Goal: Communication & Community: Answer question/provide support

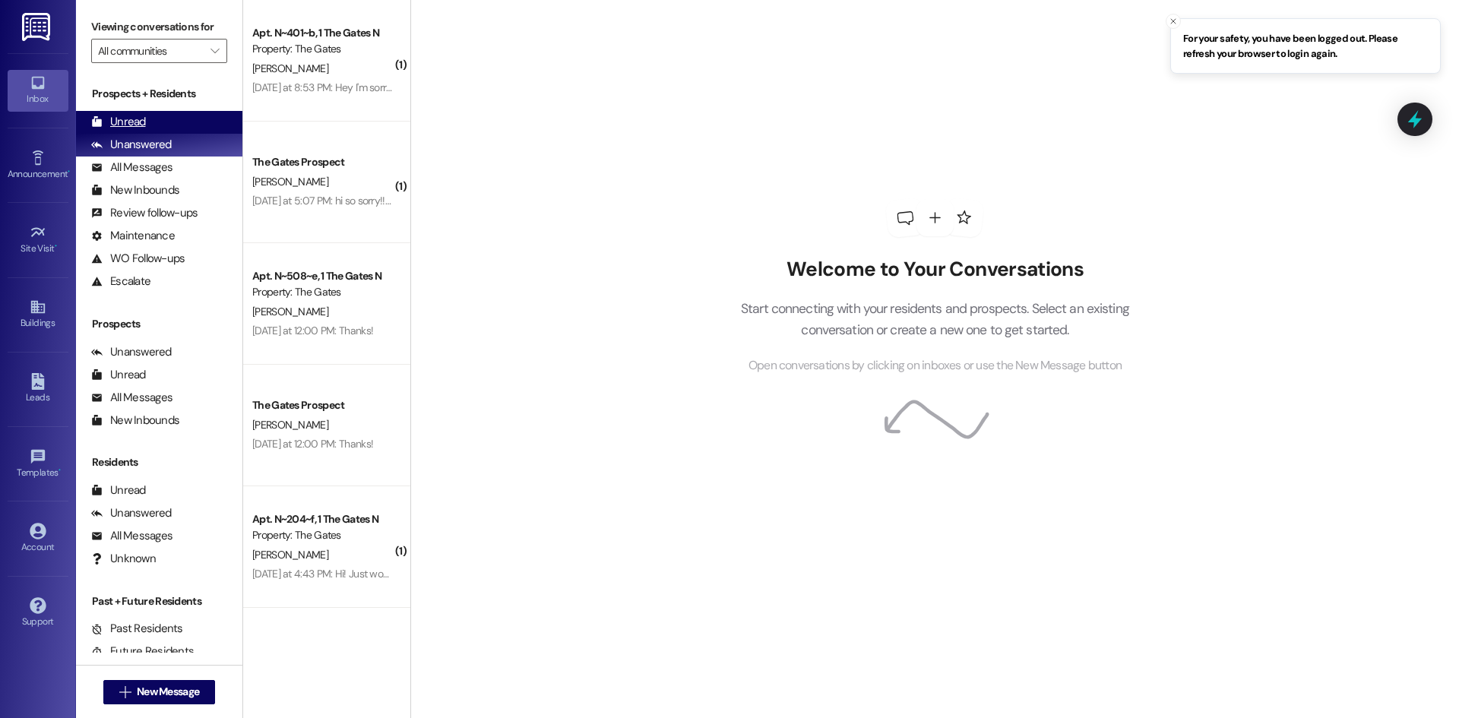
click at [162, 121] on div "Unread (0)" at bounding box center [159, 122] width 166 height 23
click at [191, 121] on div "Unread (0)" at bounding box center [159, 122] width 166 height 23
click at [137, 145] on div "Unanswered" at bounding box center [131, 145] width 81 height 16
click at [140, 124] on div "Unread" at bounding box center [118, 122] width 55 height 16
click at [178, 137] on div "Unanswered (0)" at bounding box center [159, 145] width 166 height 23
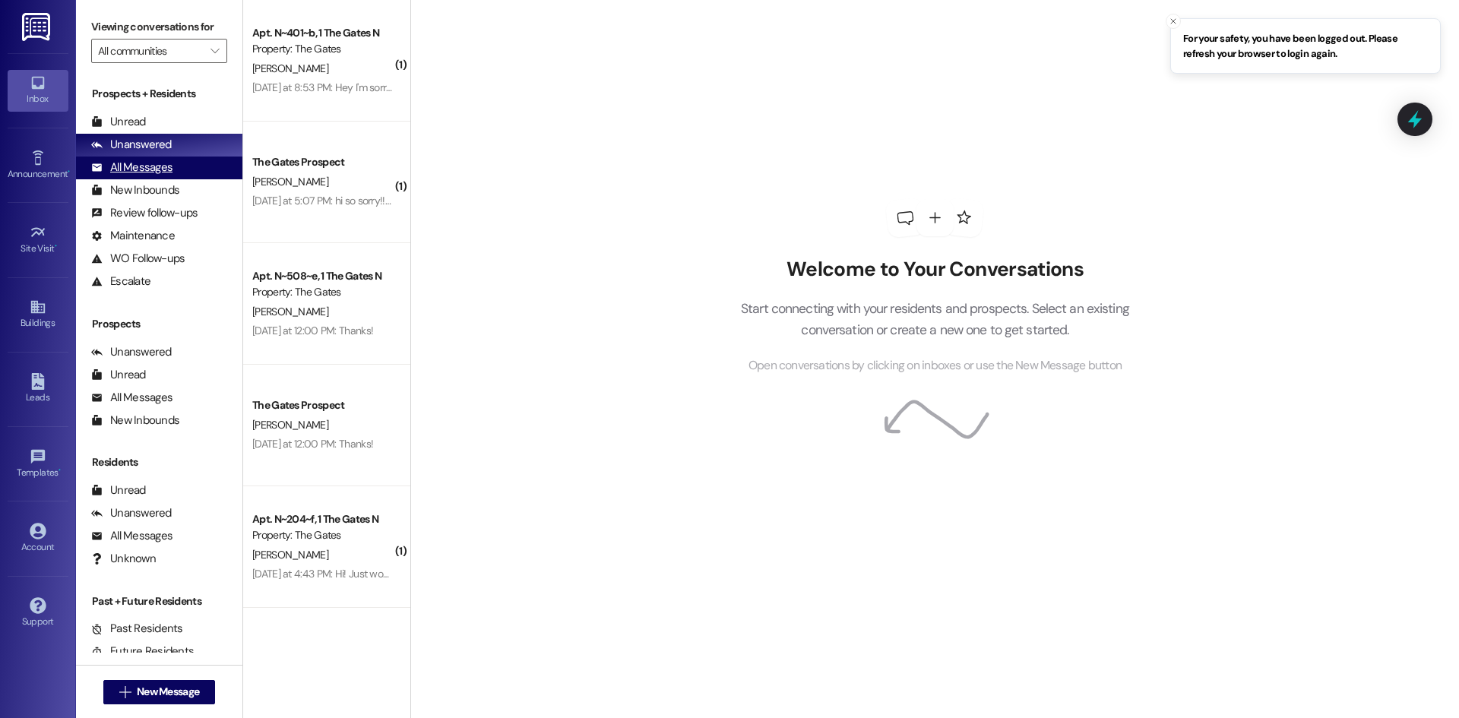
click at [186, 174] on div "All Messages (undefined)" at bounding box center [159, 168] width 166 height 23
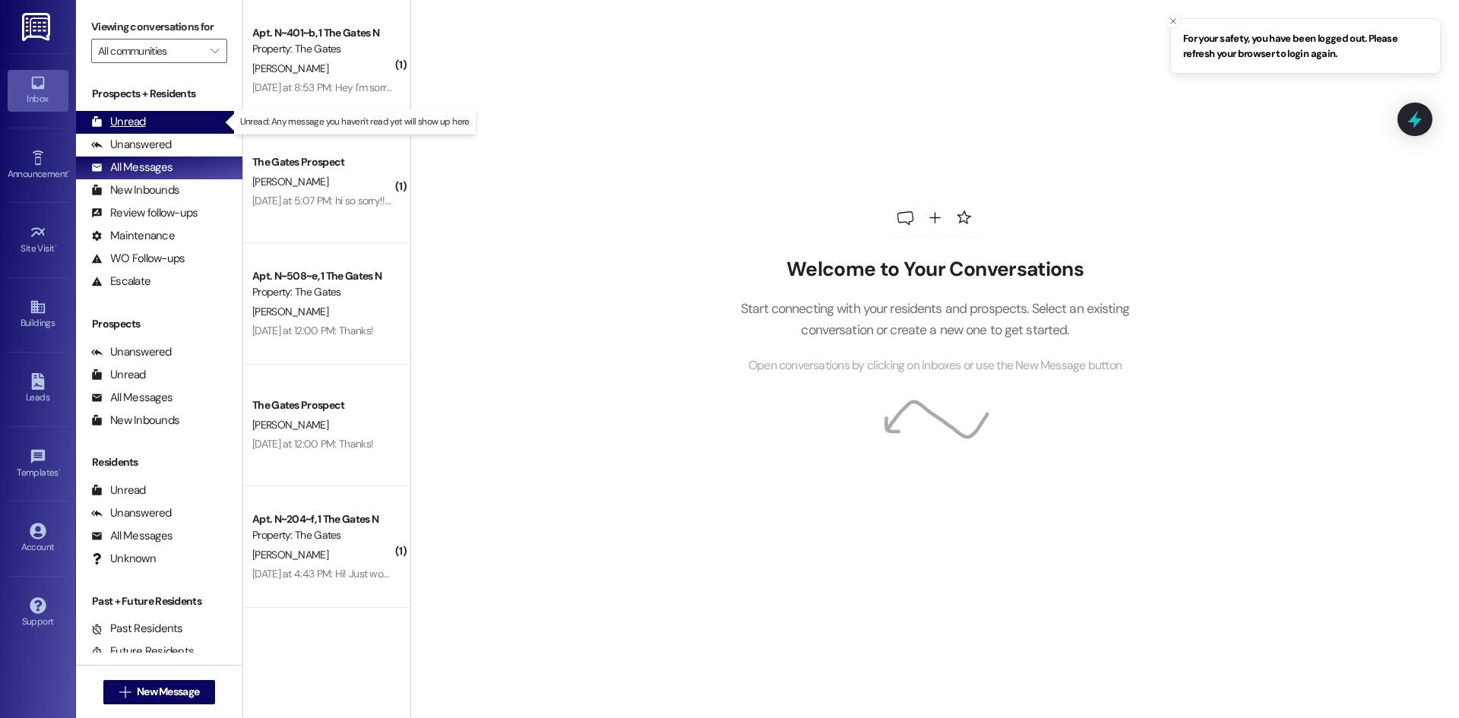
click at [145, 131] on div "Unread (0)" at bounding box center [159, 122] width 166 height 23
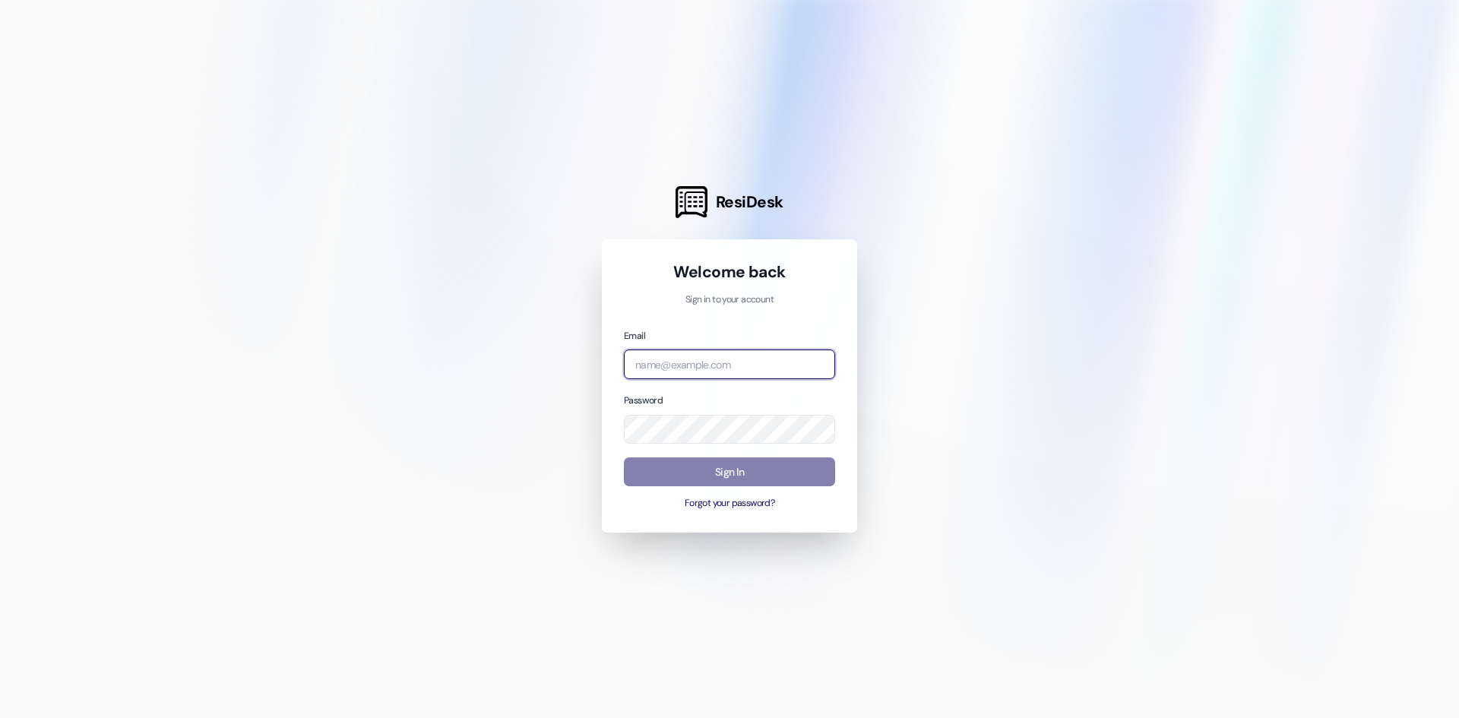
type input "[EMAIL_ADDRESS][DOMAIN_NAME]"
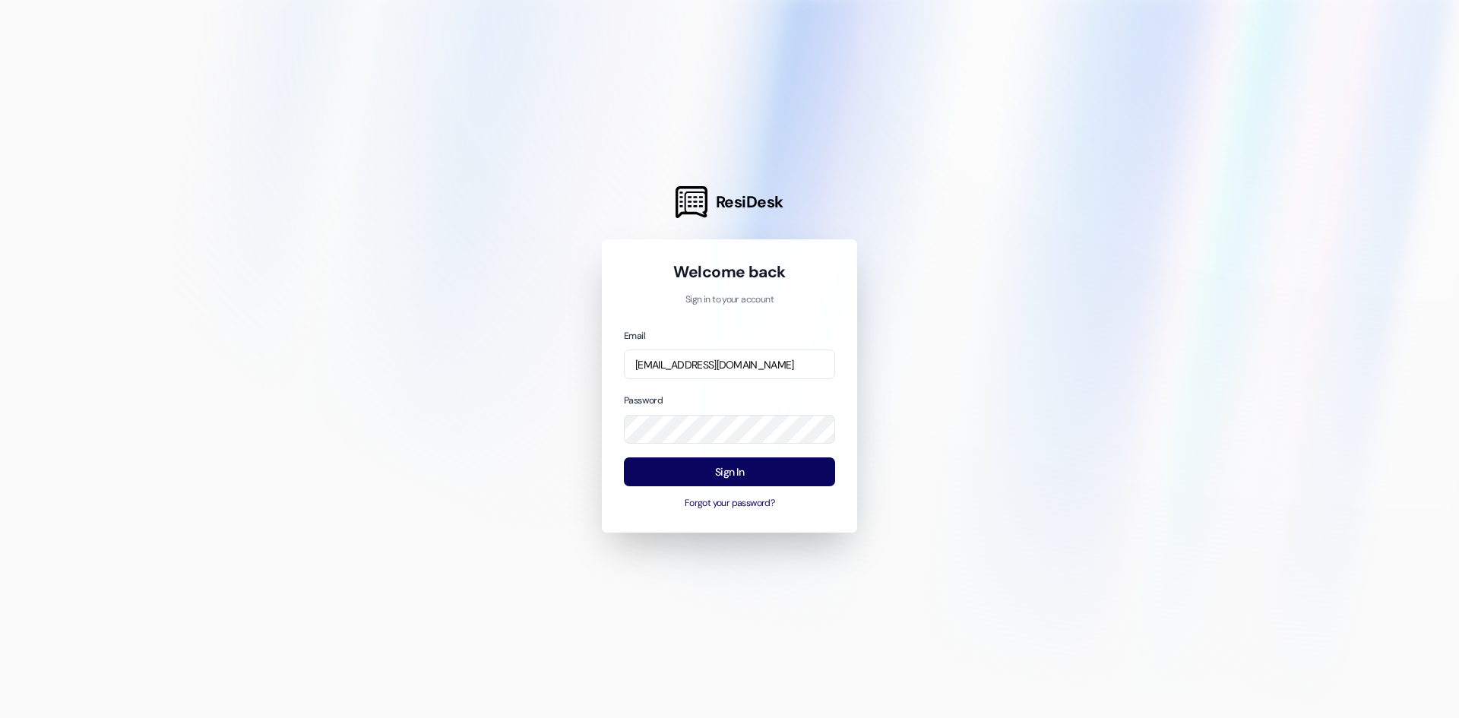
click at [1181, 261] on div at bounding box center [729, 359] width 1459 height 718
click at [688, 474] on button "Sign In" at bounding box center [729, 472] width 211 height 30
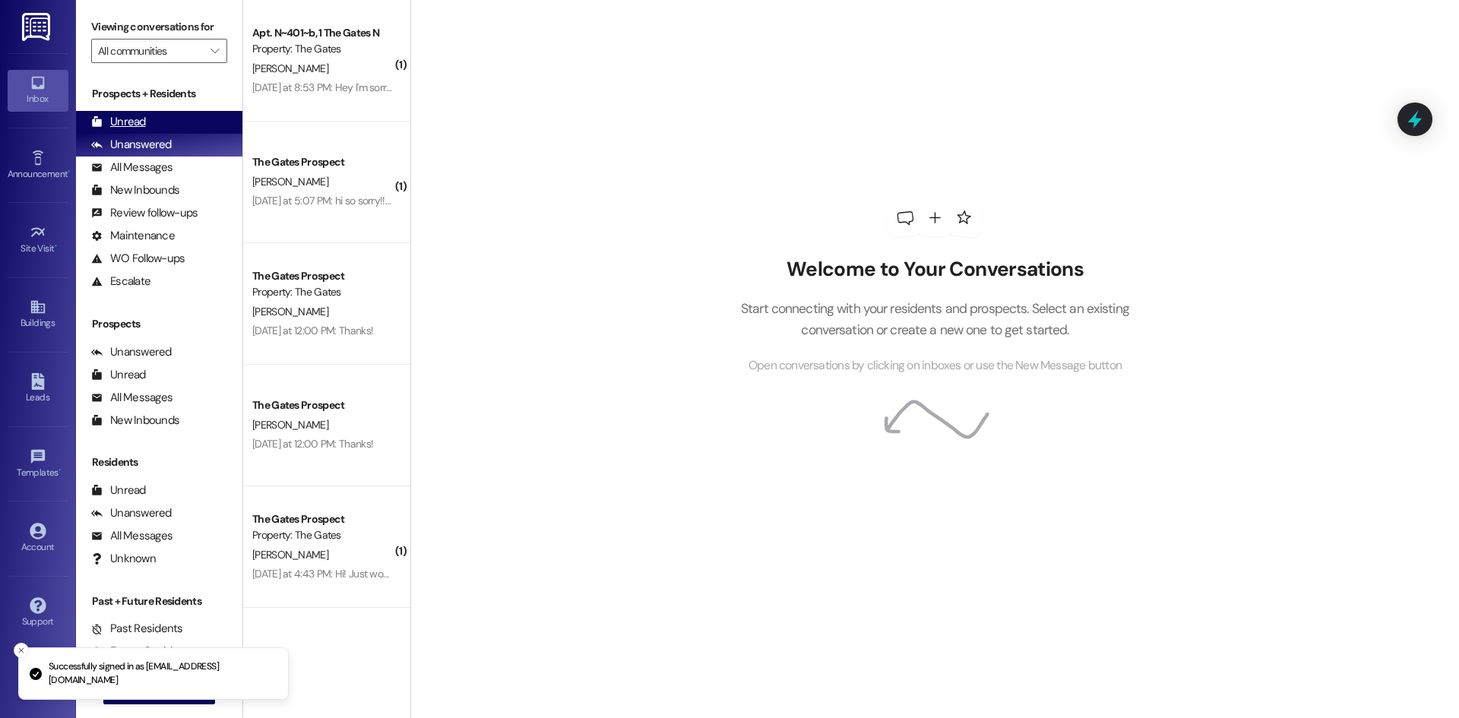
click at [163, 125] on div "Unread (0)" at bounding box center [159, 122] width 166 height 23
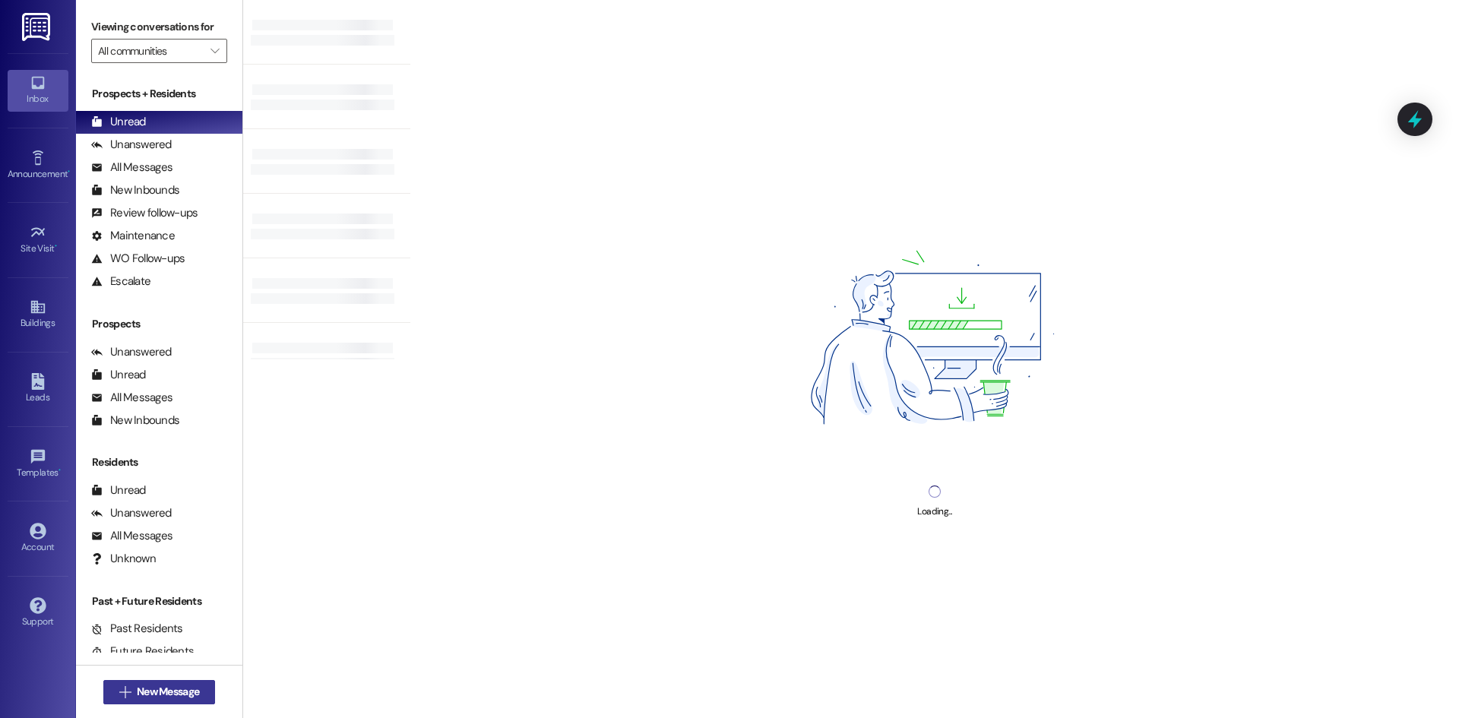
click at [160, 690] on span "New Message" at bounding box center [168, 692] width 62 height 16
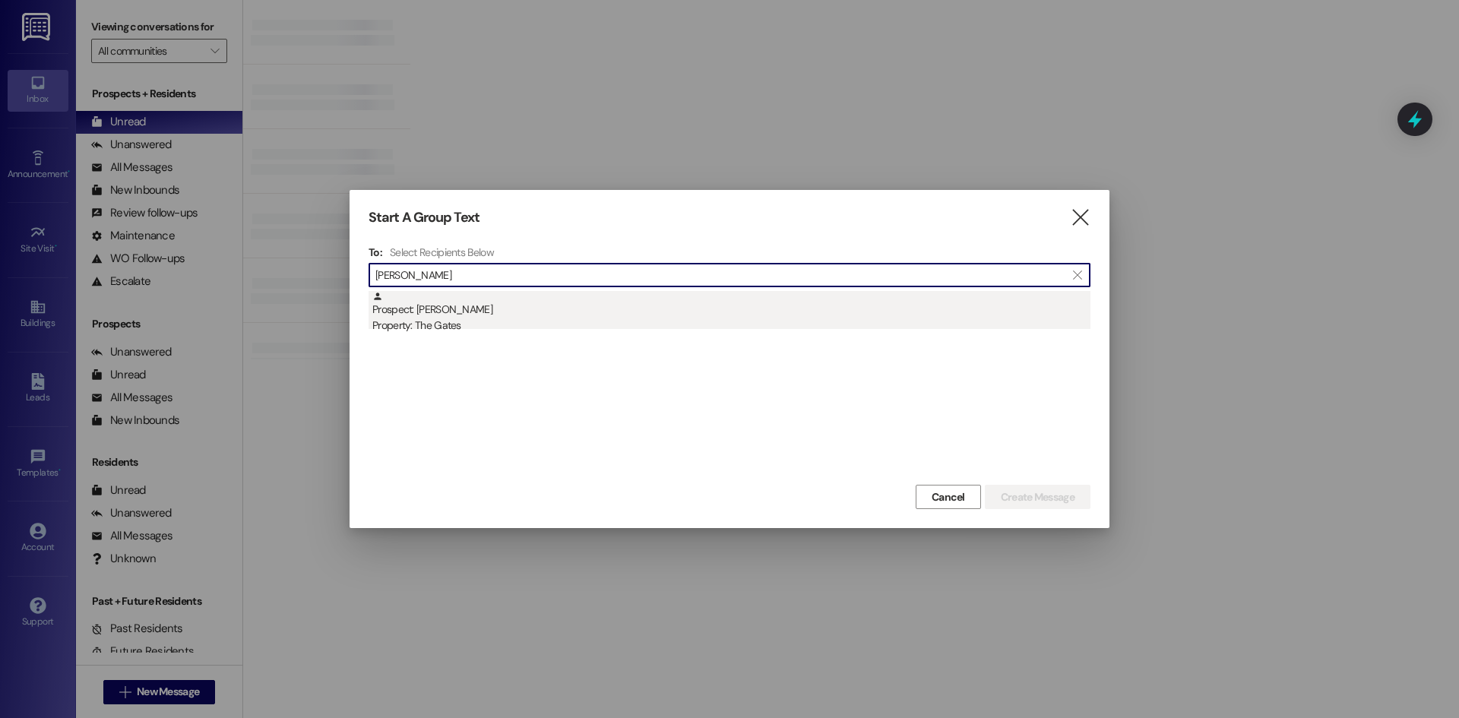
type input "[PERSON_NAME]"
click at [514, 323] on div "Property: The Gates" at bounding box center [731, 326] width 718 height 16
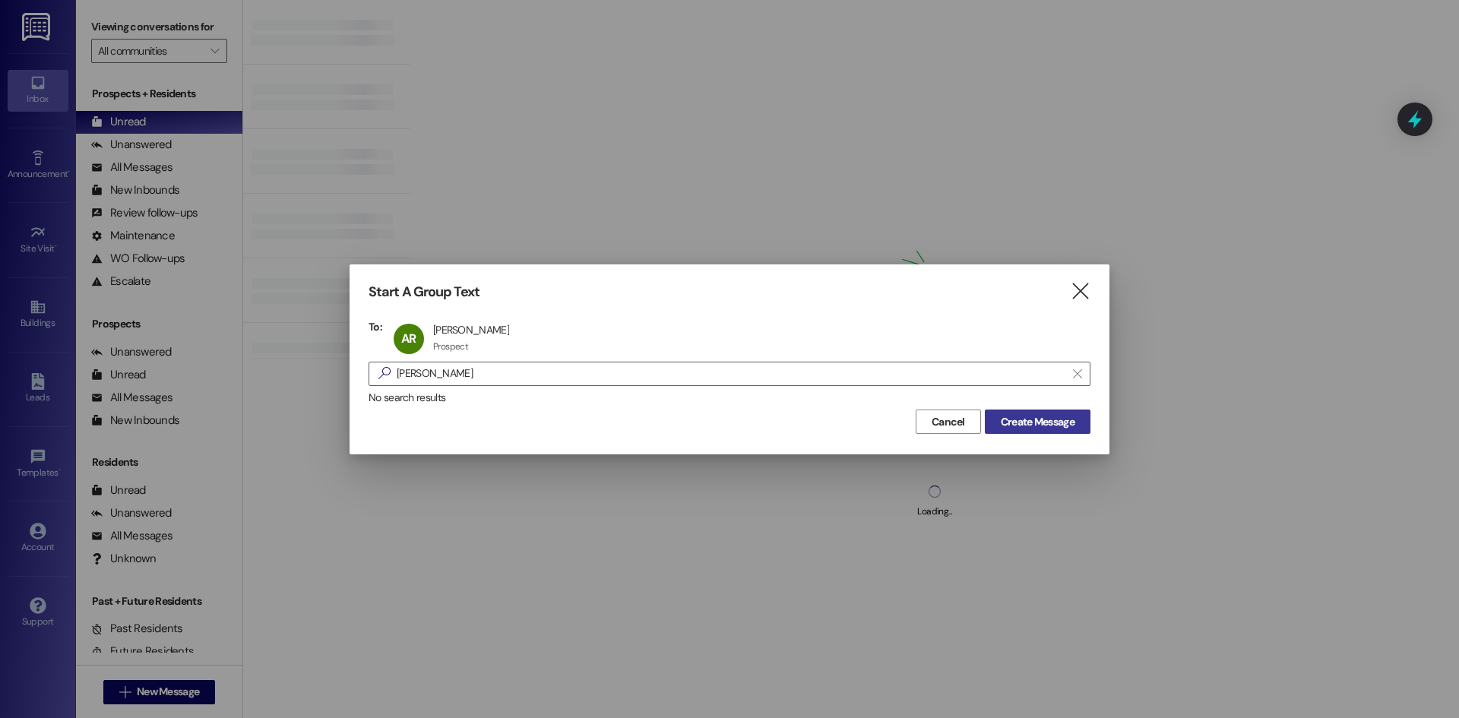
click at [1036, 417] on span "Create Message" at bounding box center [1038, 422] width 74 height 16
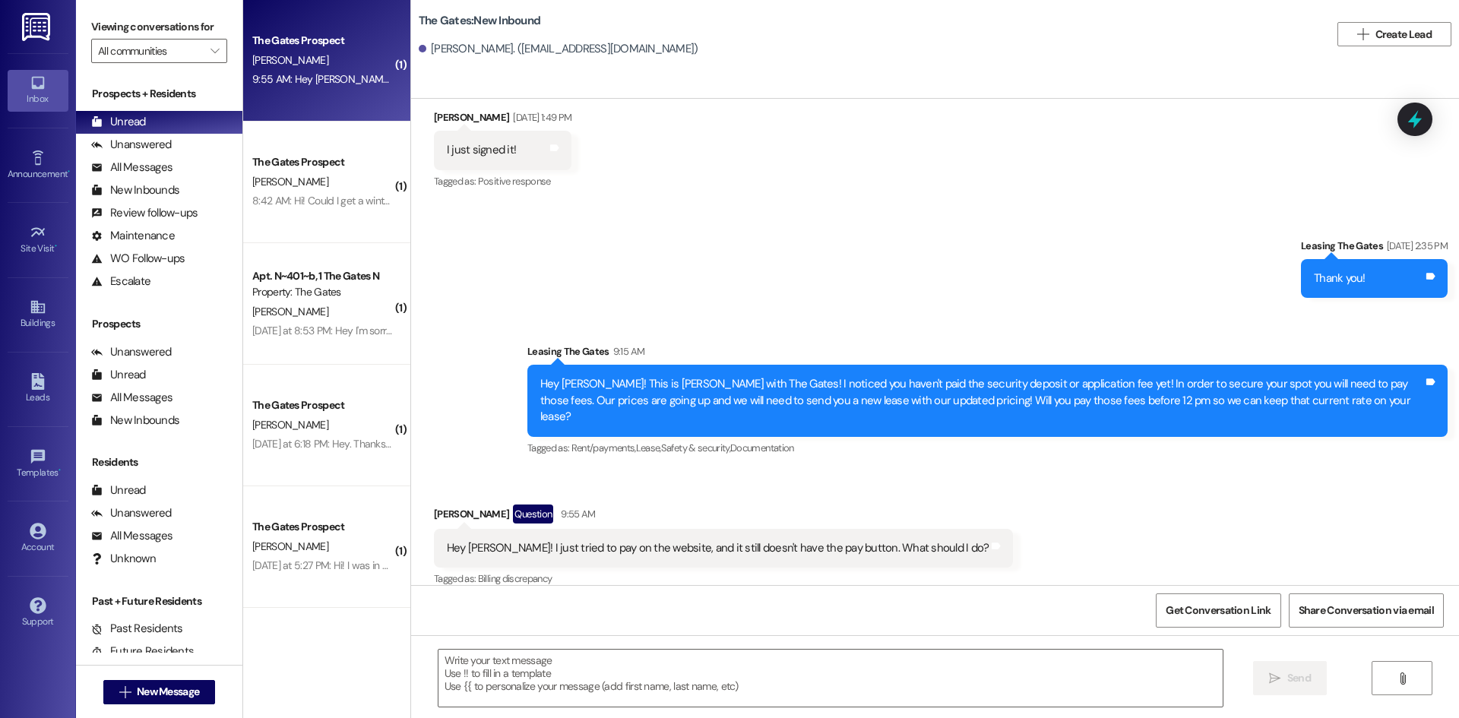
scroll to position [979, 0]
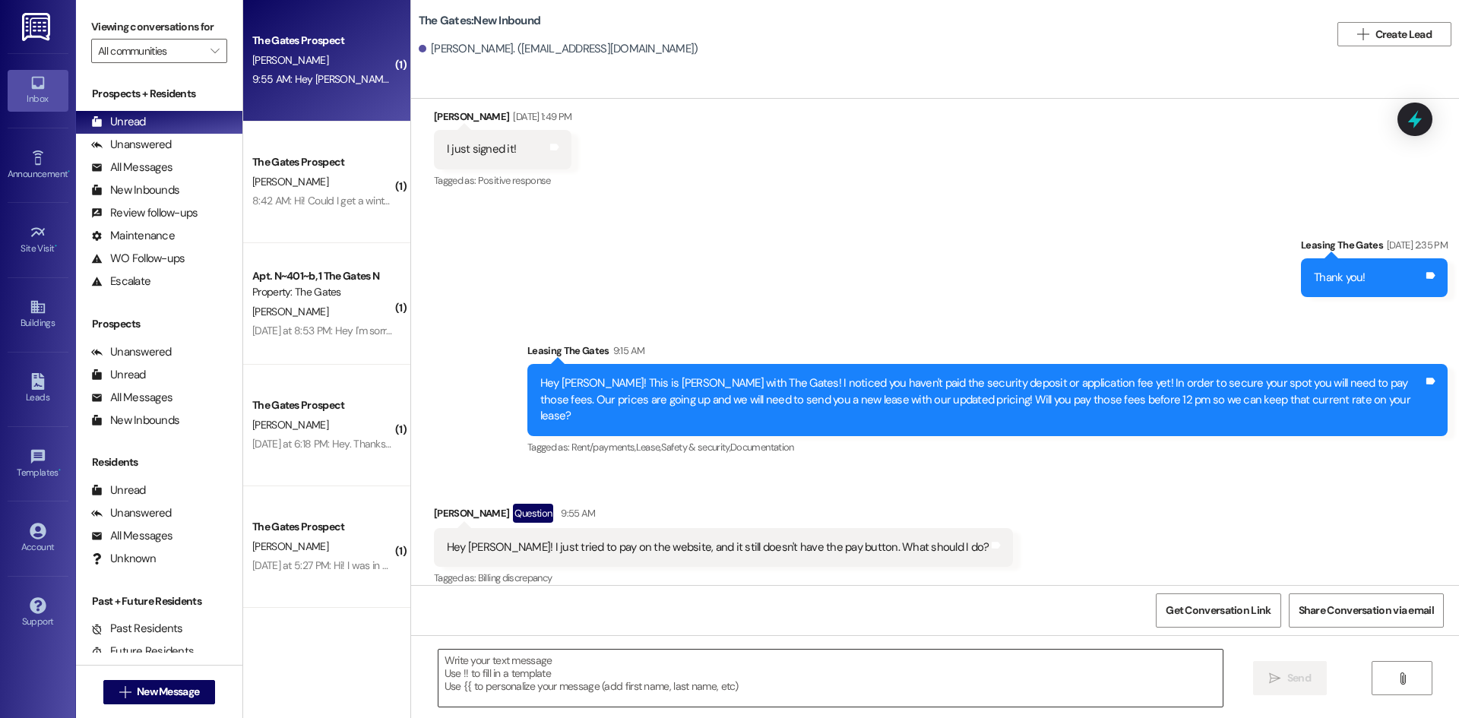
drag, startPoint x: 802, startPoint y: 696, endPoint x: 809, endPoint y: 687, distance: 11.9
click at [803, 696] on textarea at bounding box center [830, 678] width 784 height 57
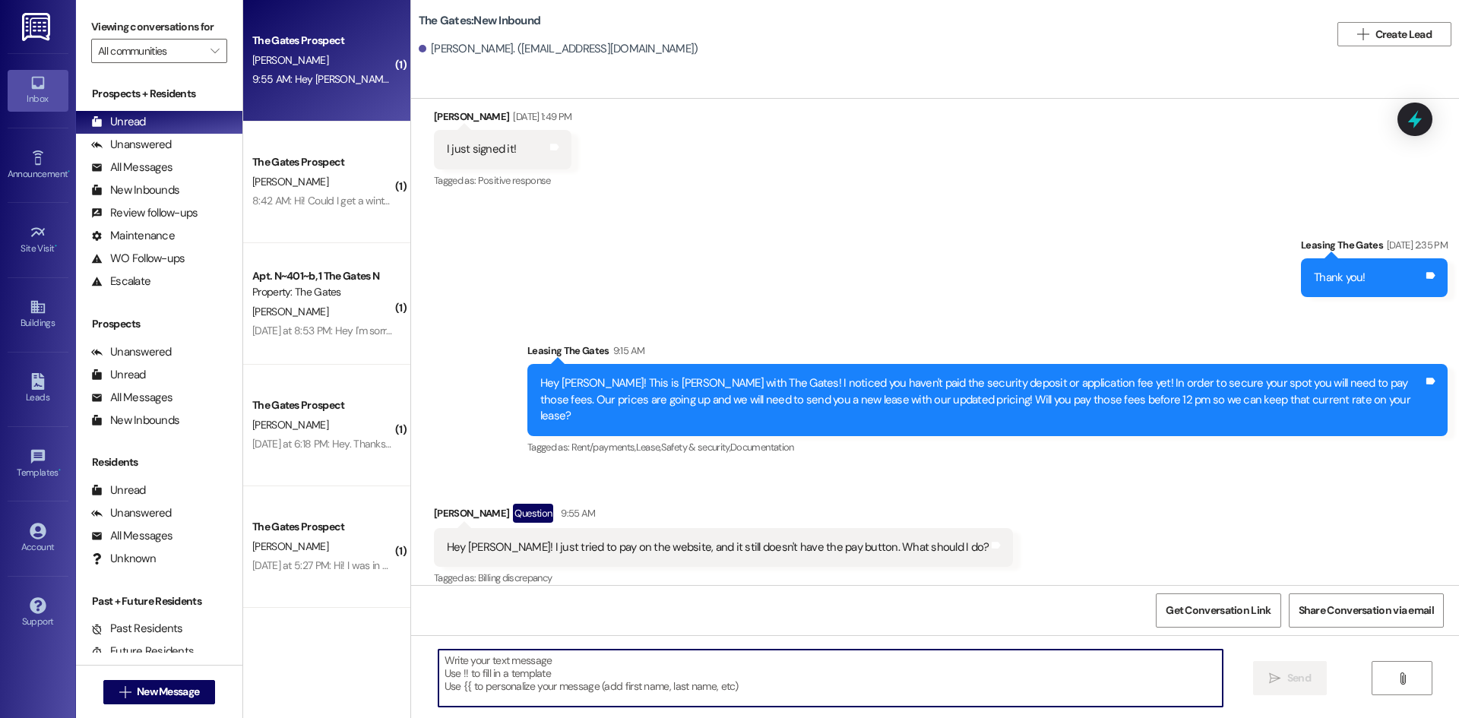
click at [575, 685] on textarea at bounding box center [830, 678] width 784 height 57
type textarea "Y"
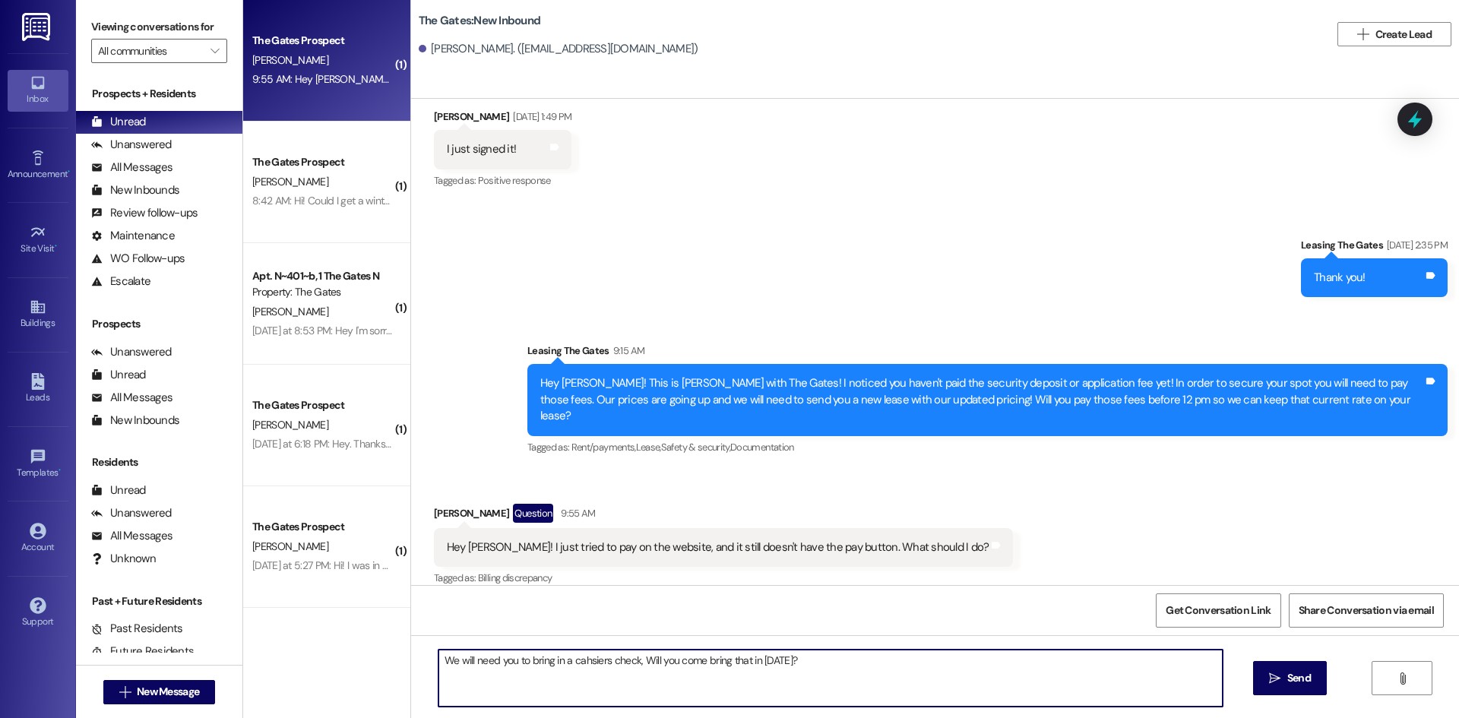
type textarea "We will need you to bring in a cahsiers check, Will you come bring that in [DAT…"
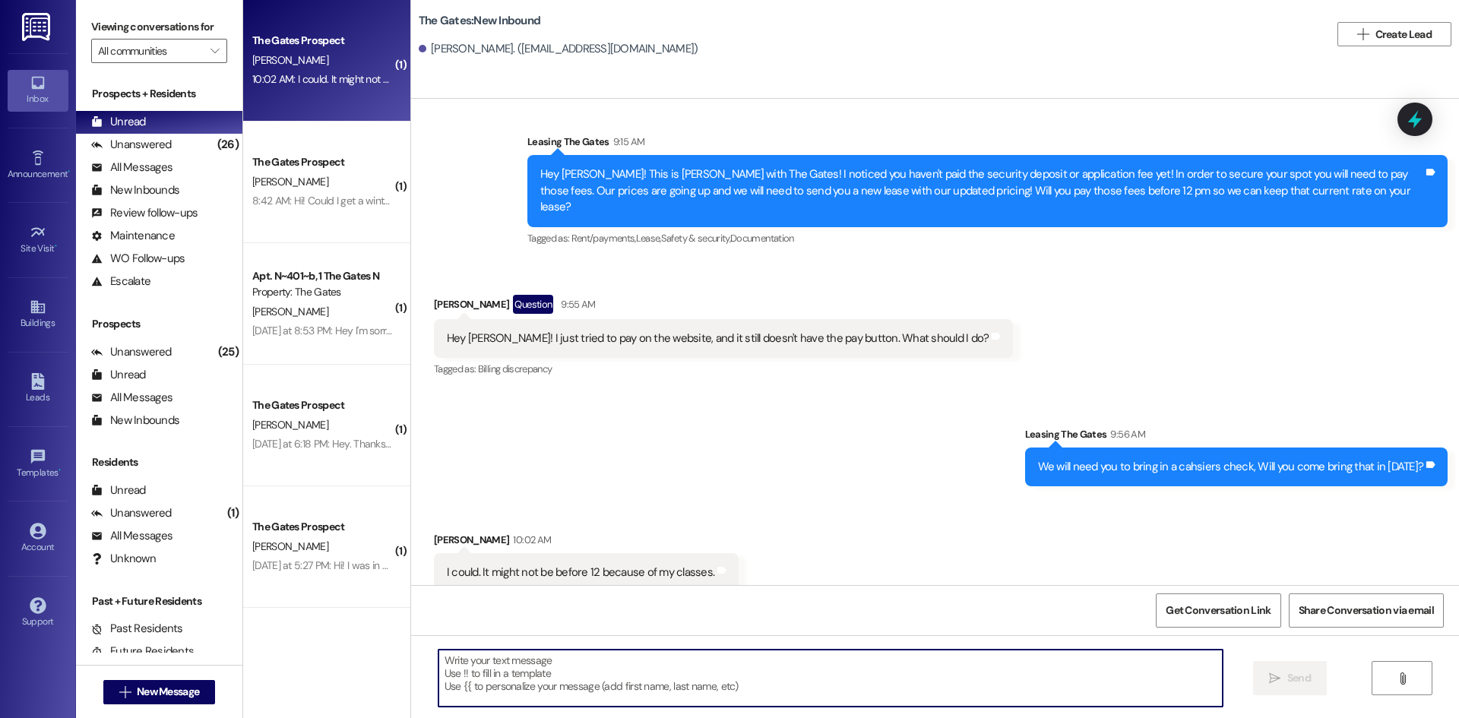
scroll to position [1190, 0]
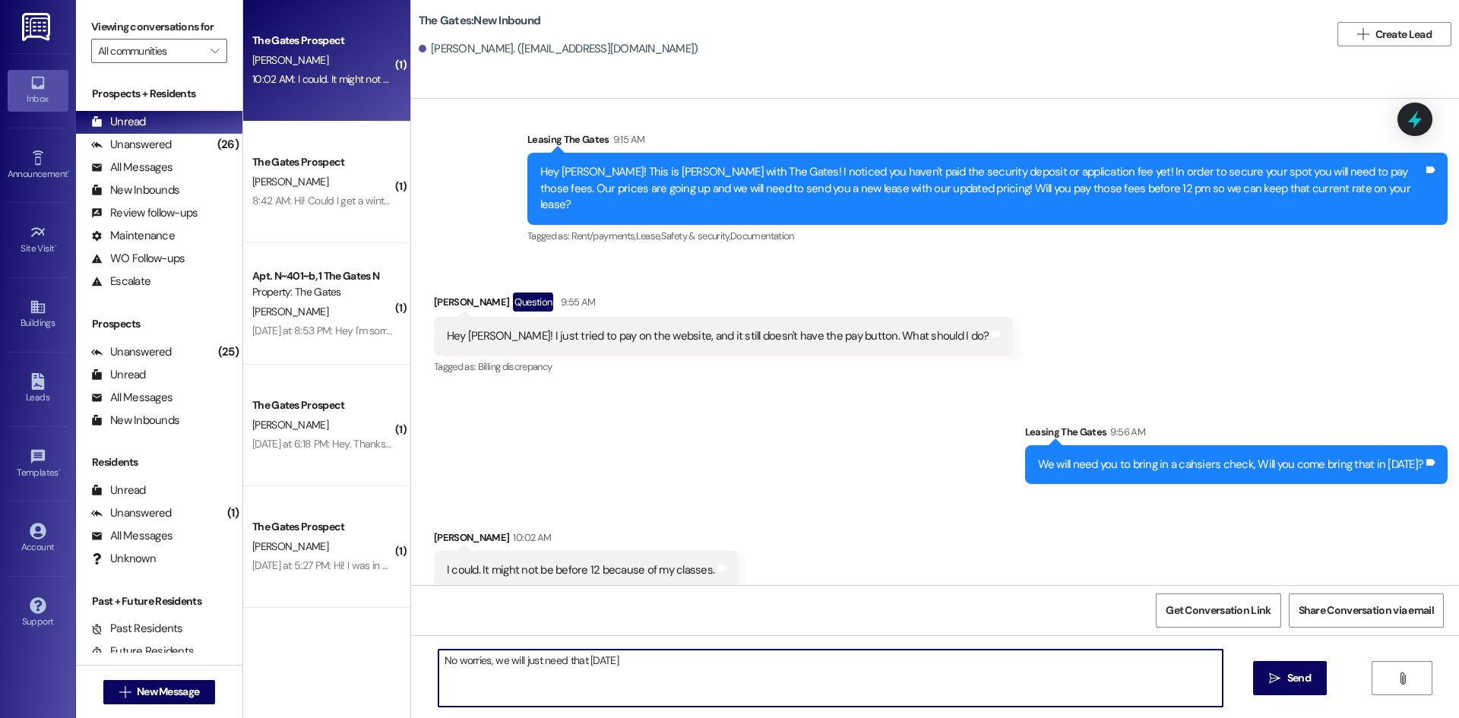
type textarea "No worries, we will just need that [DATE]"
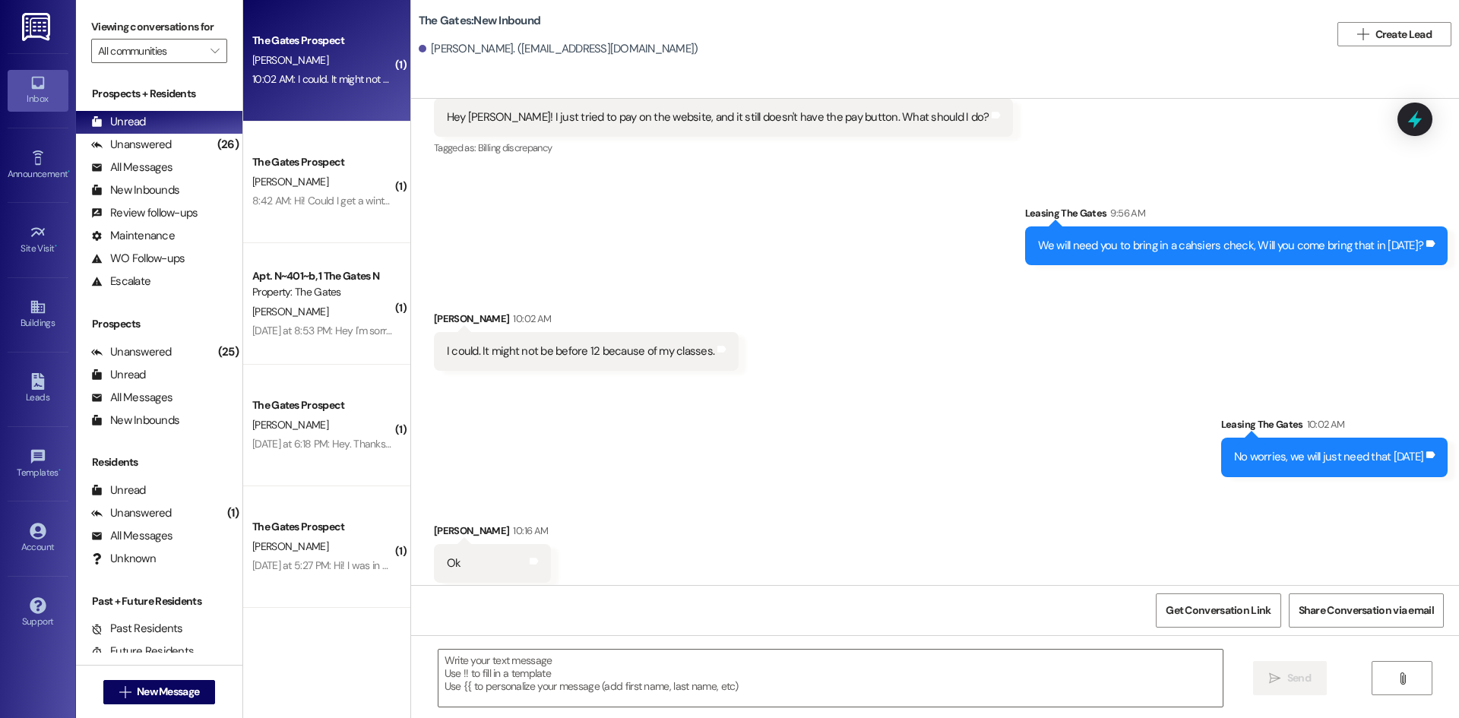
scroll to position [1424, 0]
